Goal: Task Accomplishment & Management: Manage account settings

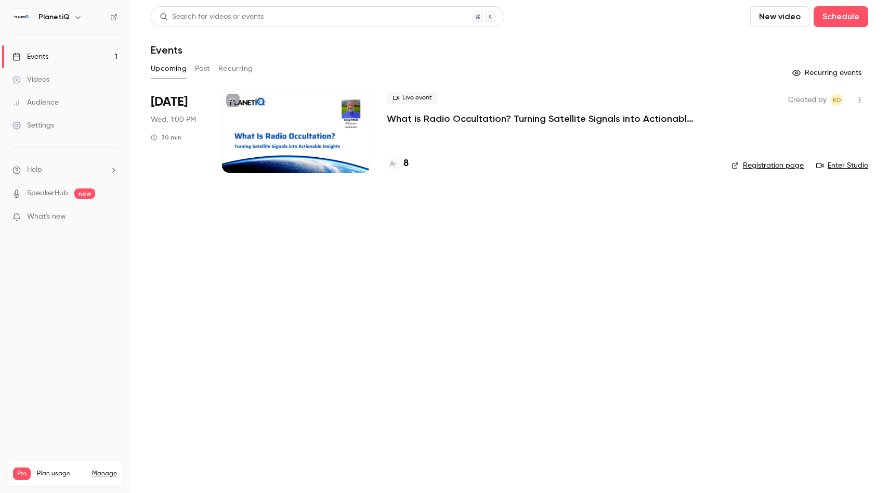
click at [48, 124] on div "Settings" at bounding box center [33, 125] width 42 height 10
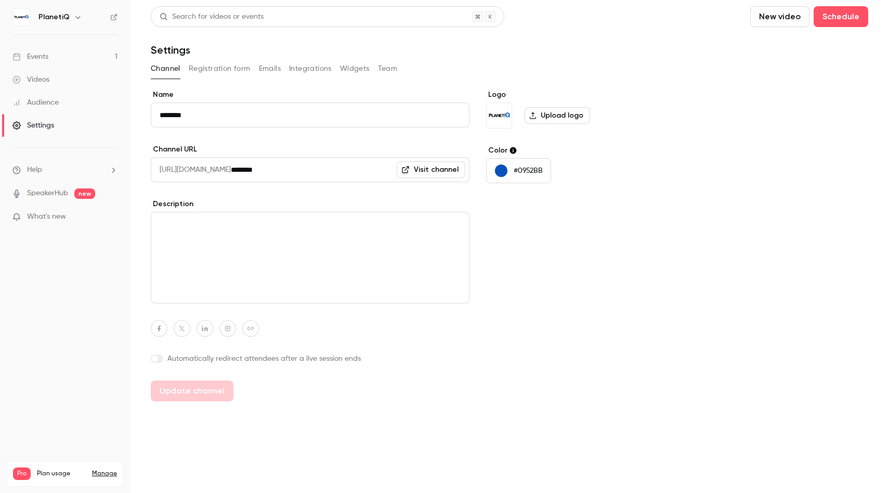
click at [221, 69] on button "Registration form" at bounding box center [220, 68] width 62 height 17
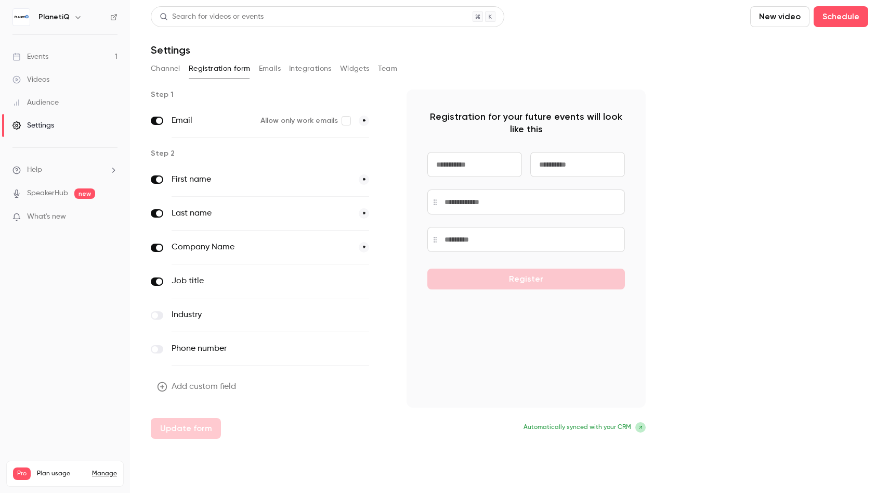
click at [183, 125] on label "Email" at bounding box center [212, 120] width 81 height 12
click at [272, 69] on button "Emails" at bounding box center [270, 68] width 22 height 17
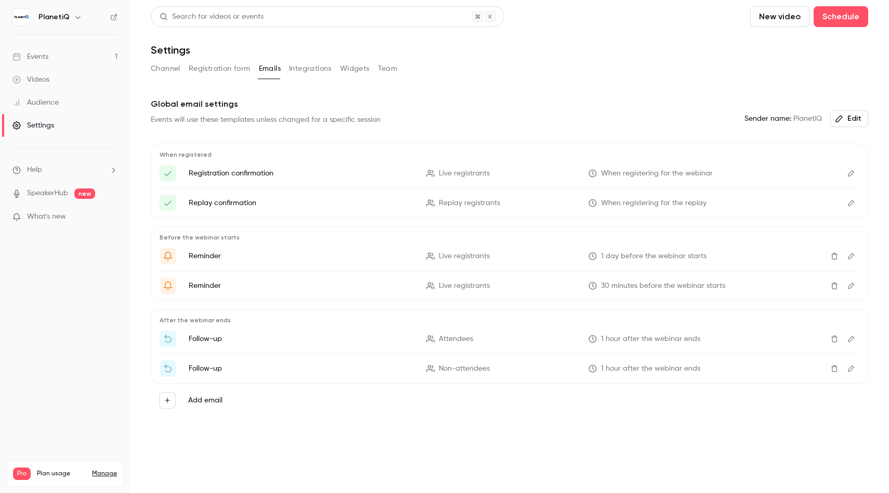
click at [234, 69] on button "Registration form" at bounding box center [220, 68] width 62 height 17
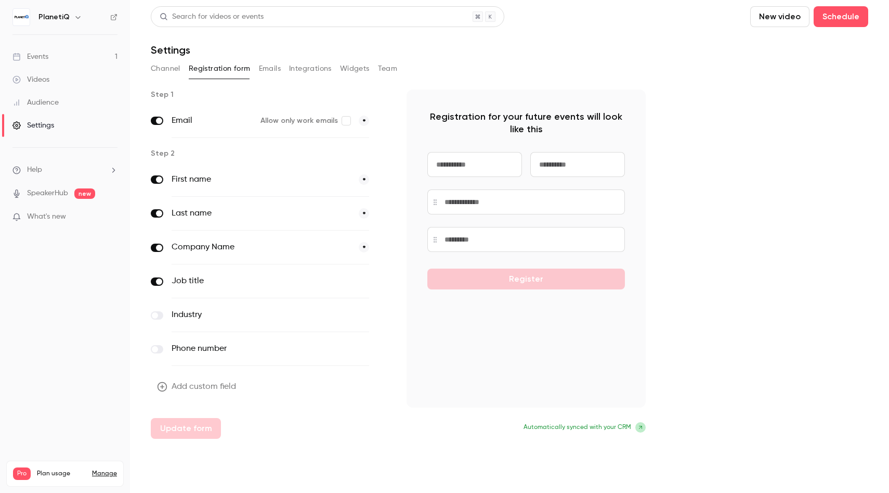
click at [364, 248] on button "*" at bounding box center [364, 247] width 10 height 10
click at [364, 248] on button "optional" at bounding box center [351, 247] width 35 height 10
click at [41, 58] on div "Events" at bounding box center [30, 56] width 36 height 10
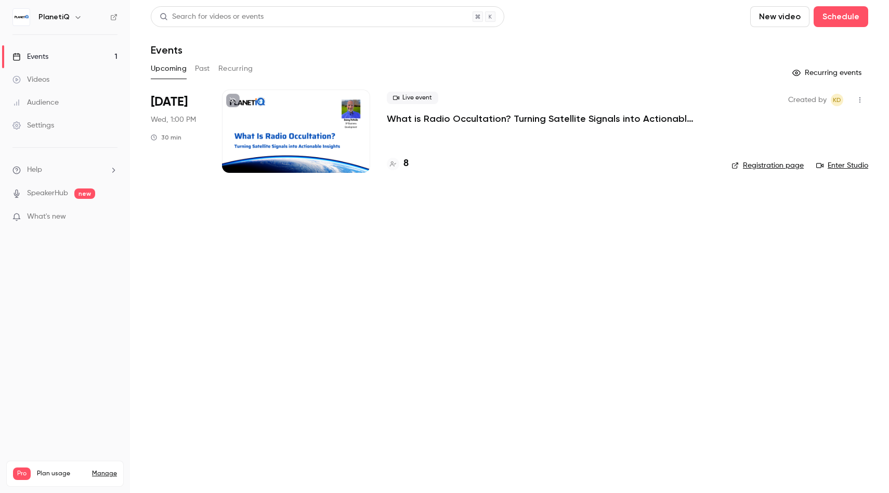
click at [481, 119] on p "What is Radio Occultation? Turning Satellite Signals into Actionable Insights" at bounding box center [543, 118] width 312 height 12
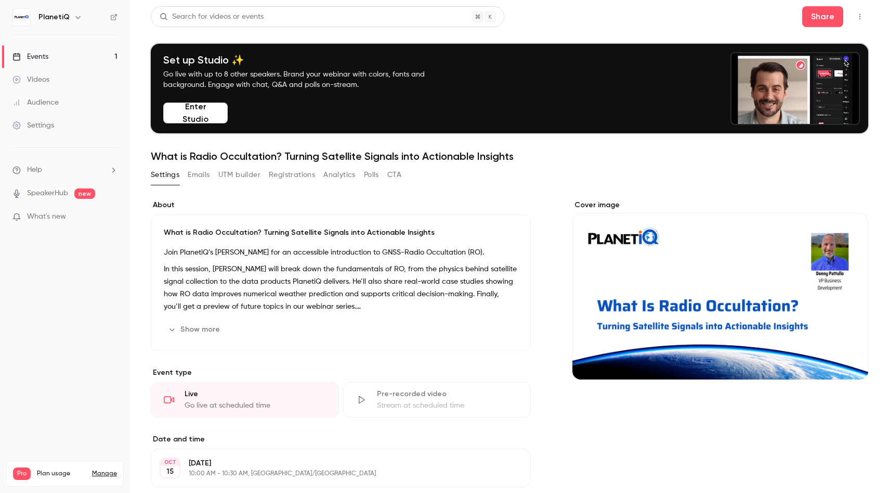
click at [286, 176] on button "Registrations" at bounding box center [292, 174] width 46 height 17
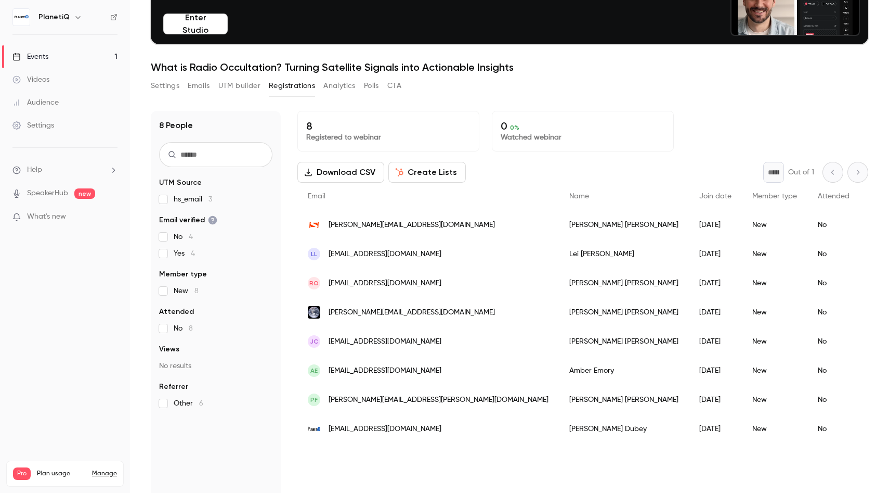
scroll to position [102, 0]
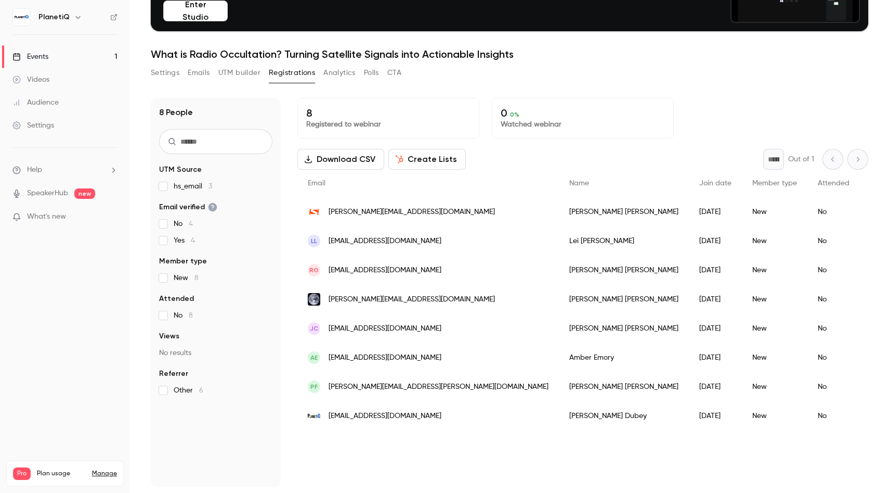
click at [37, 54] on div "Events" at bounding box center [30, 56] width 36 height 10
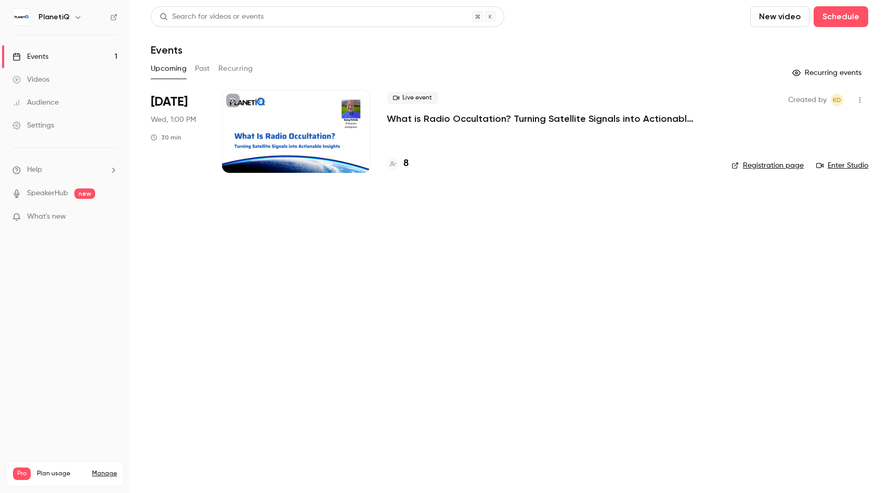
click at [495, 121] on p "What is Radio Occultation? Turning Satellite Signals into Actionable Insights" at bounding box center [543, 118] width 312 height 12
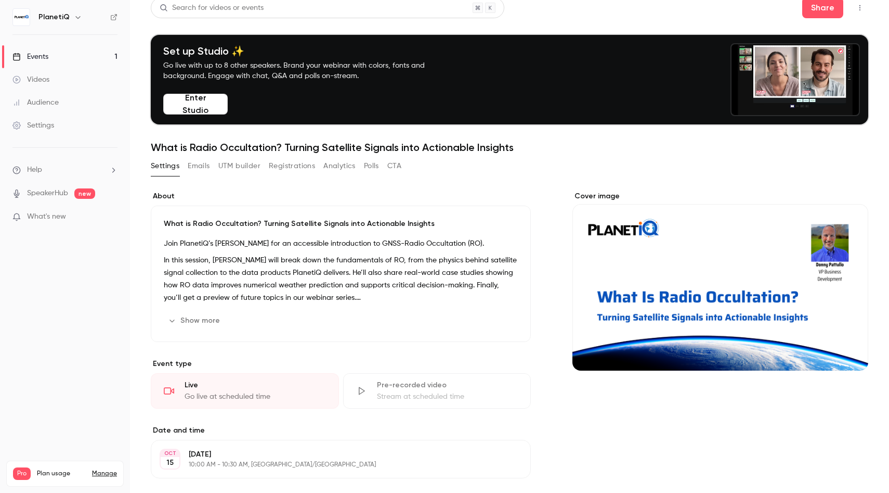
scroll to position [10, 0]
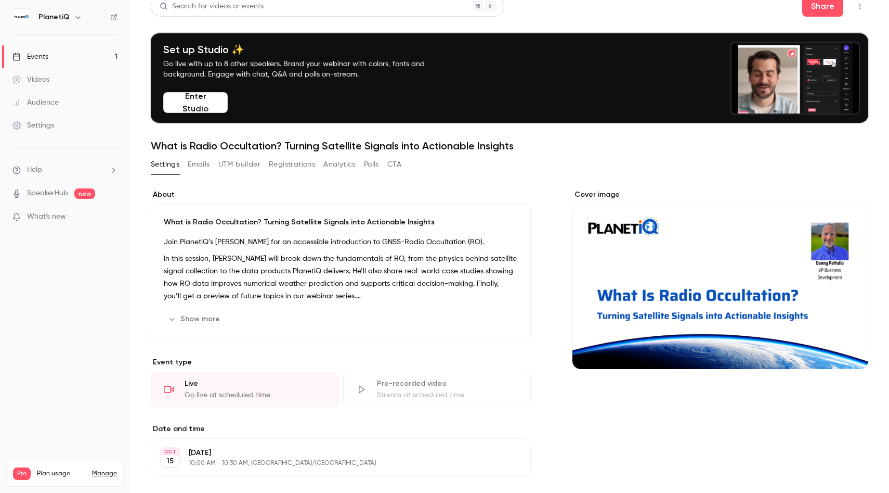
click at [296, 164] on button "Registrations" at bounding box center [292, 164] width 46 height 17
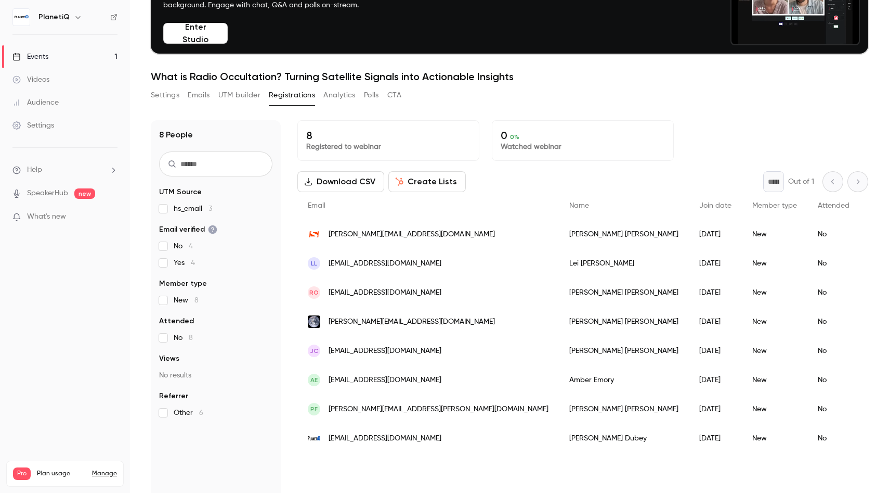
scroll to position [102, 0]
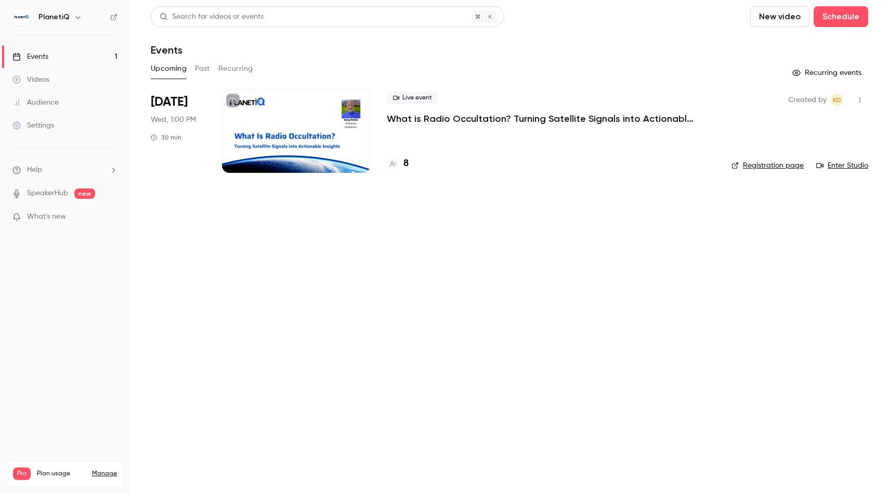
click at [759, 167] on link "Registration page" at bounding box center [768, 165] width 72 height 10
